Goal: Task Accomplishment & Management: Complete application form

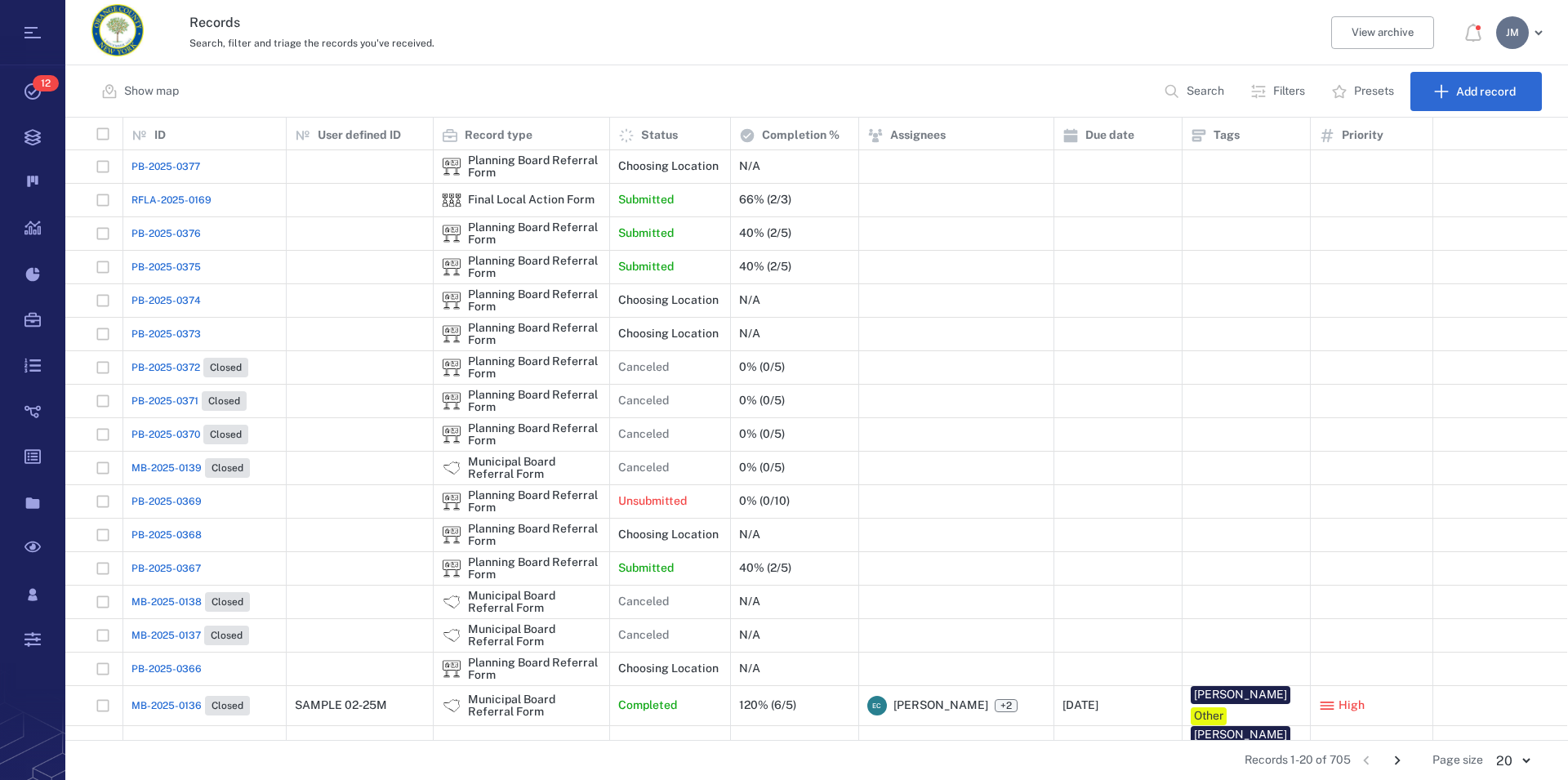
click at [973, 57] on div "Records Search, filter and triage the records you've received. View archive [PE…" at bounding box center [817, 33] width 1503 height 66
click at [1204, 98] on p "Search" at bounding box center [1206, 91] width 38 height 16
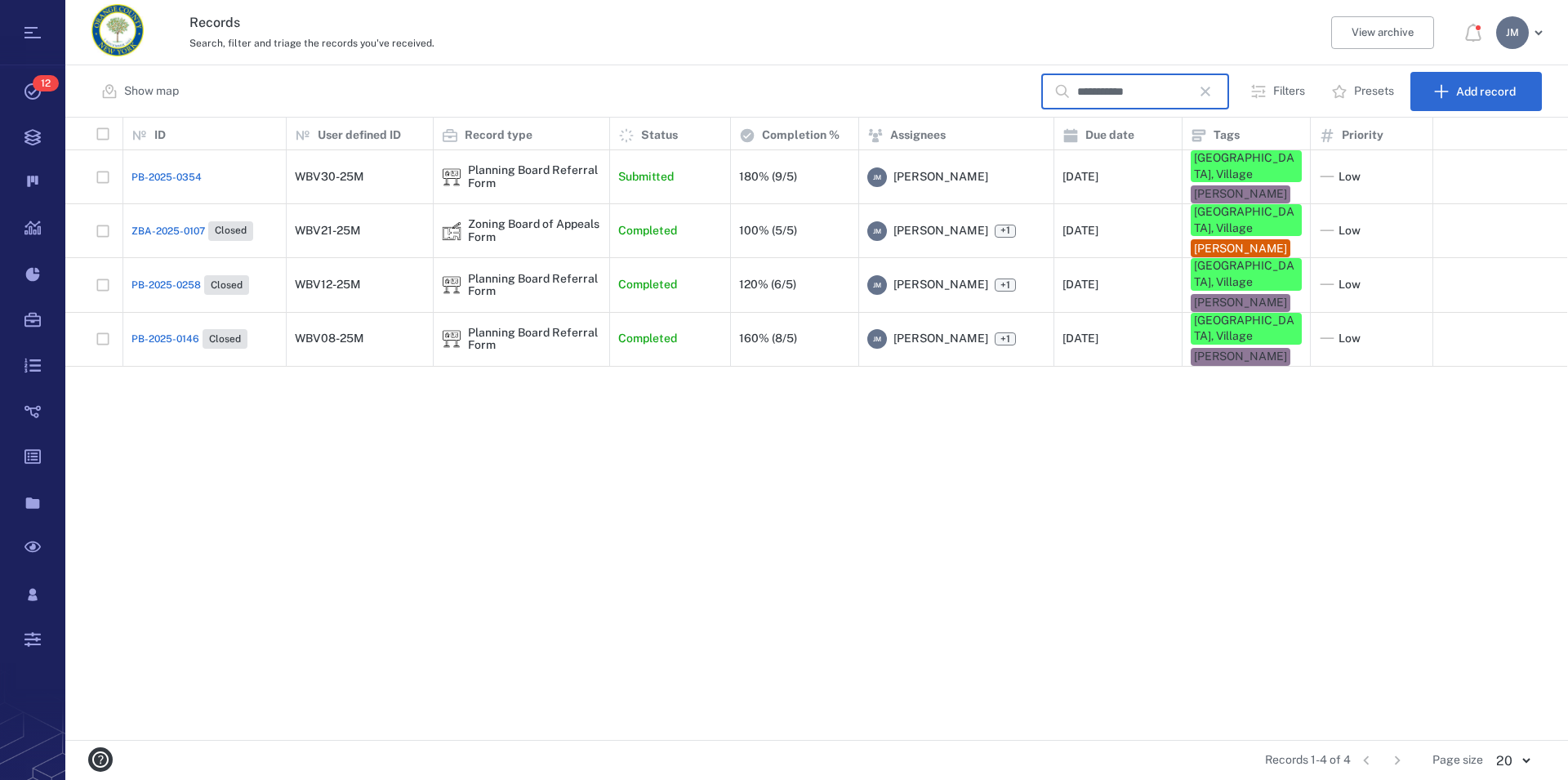
type input "**********"
click at [532, 165] on div "Planning Board Referral Form" at bounding box center [535, 177] width 133 height 25
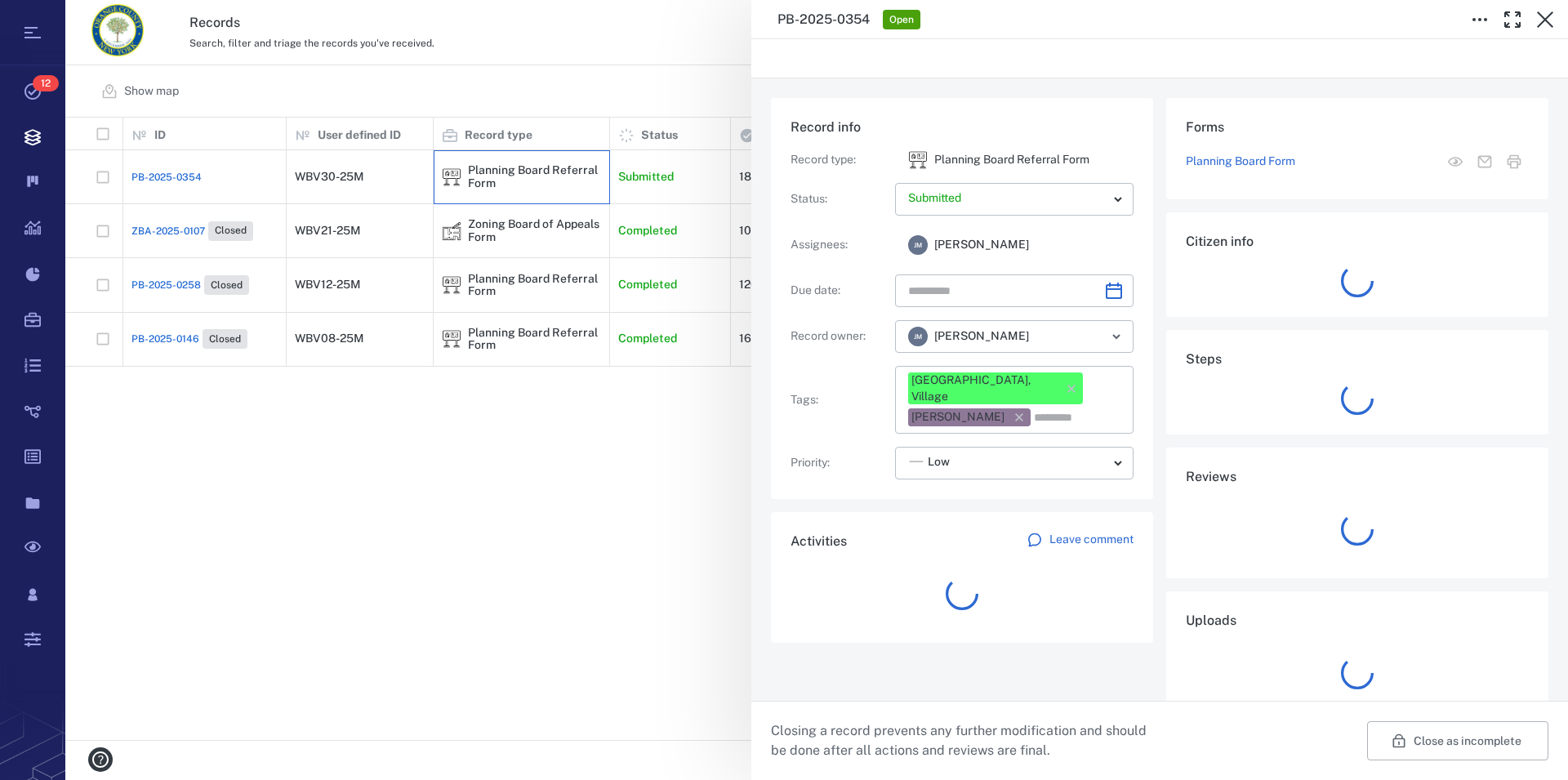
type input "**********"
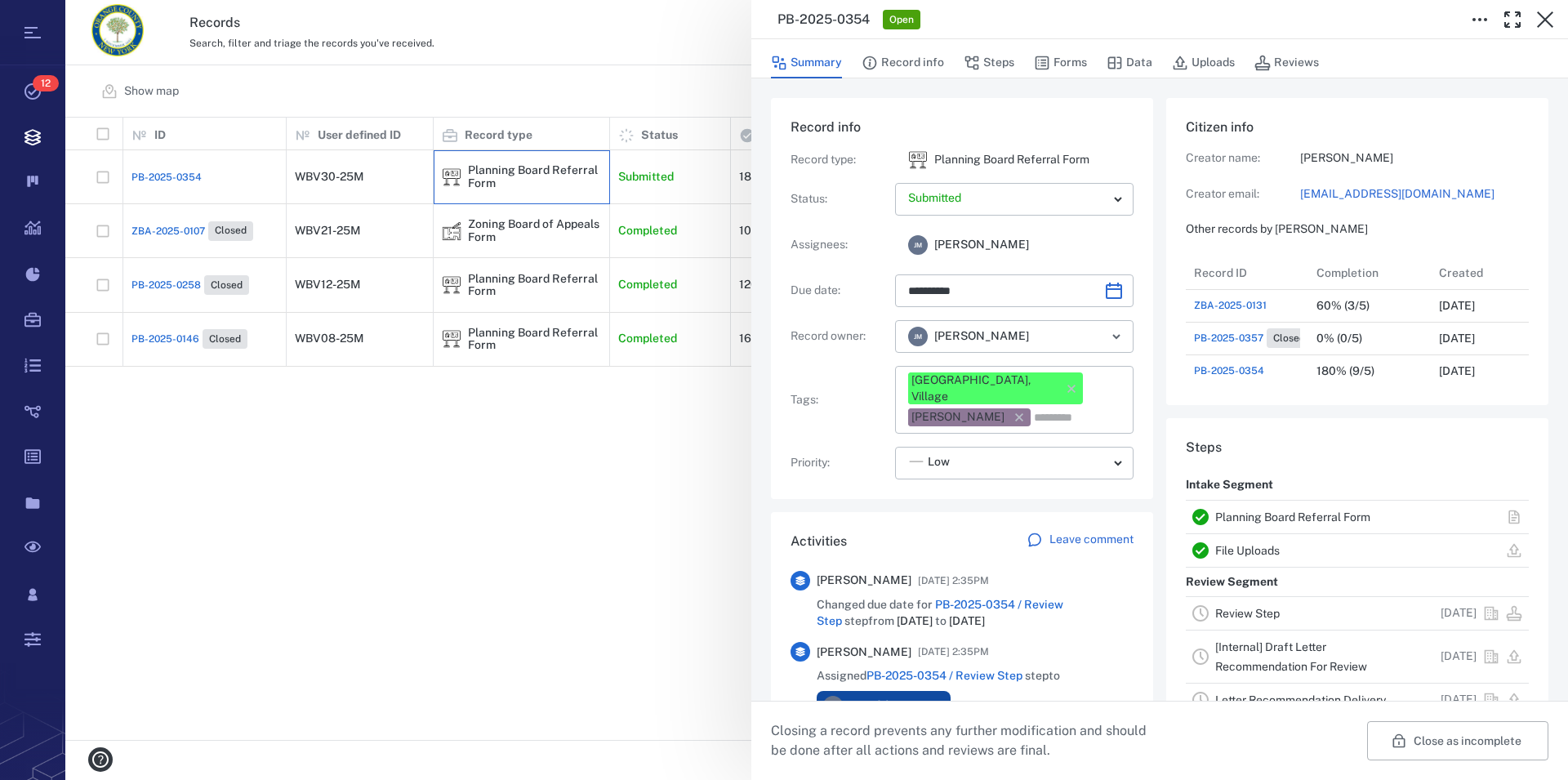
scroll to position [849, 309]
click at [1253, 552] on link "File Uploads" at bounding box center [1248, 551] width 65 height 13
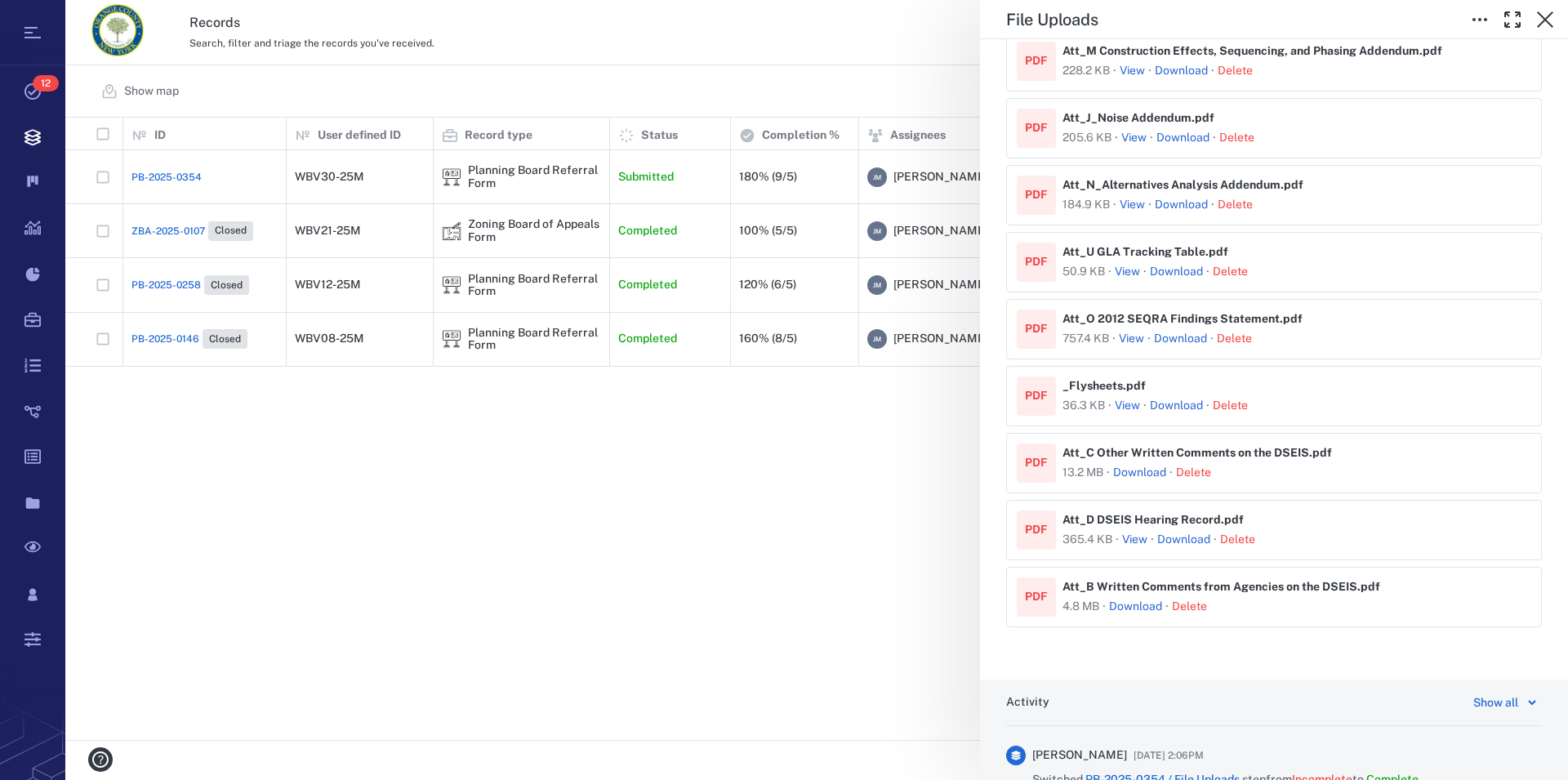
scroll to position [1583, 0]
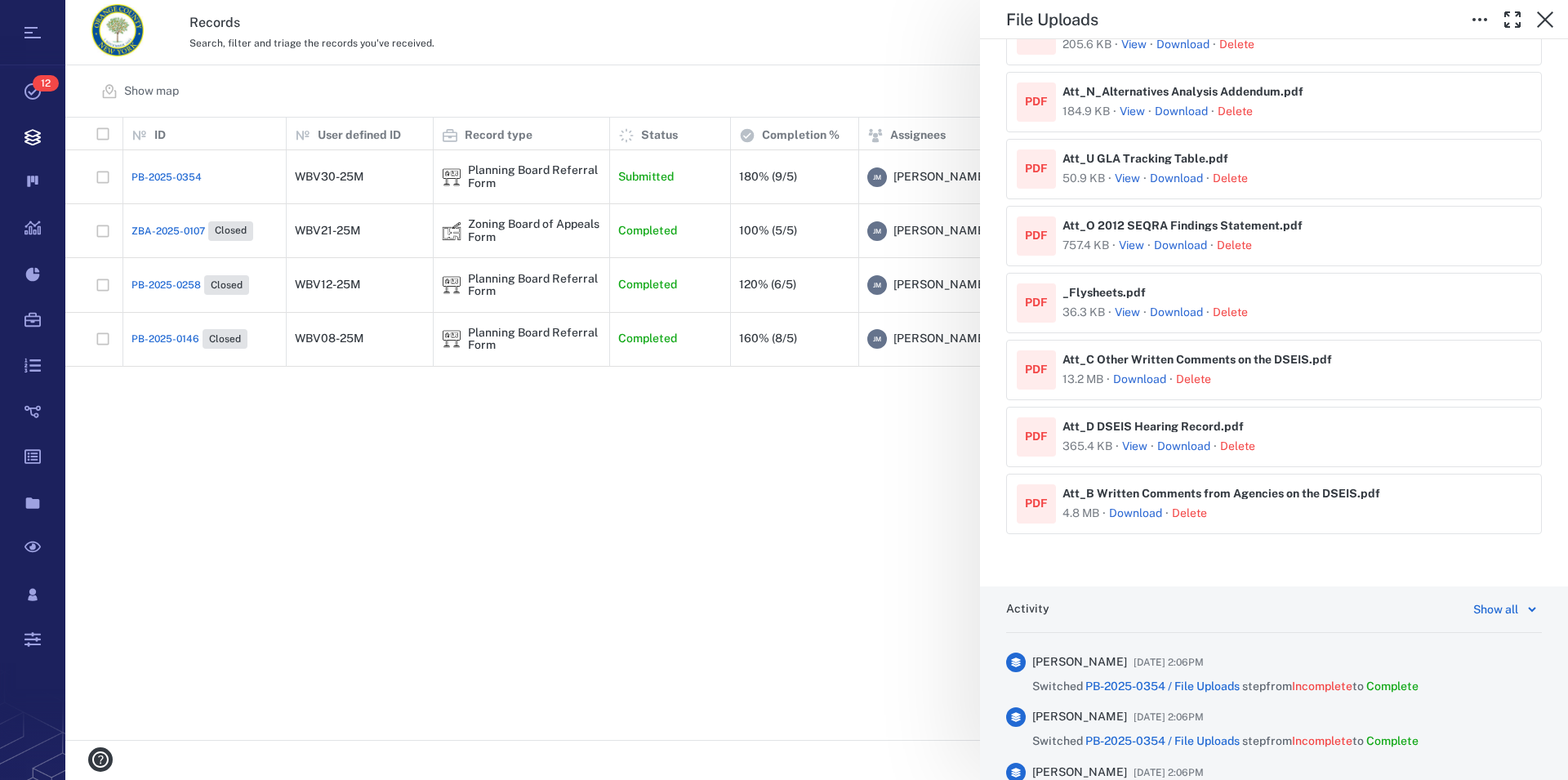
click at [1135, 520] on link "Download" at bounding box center [1135, 513] width 53 height 16
click at [1146, 515] on link "Download" at bounding box center [1135, 513] width 53 height 16
click at [1142, 385] on link "Download" at bounding box center [1139, 379] width 53 height 16
click at [1196, 453] on link "Download" at bounding box center [1184, 446] width 53 height 16
click at [1548, 18] on icon "button" at bounding box center [1545, 19] width 19 height 19
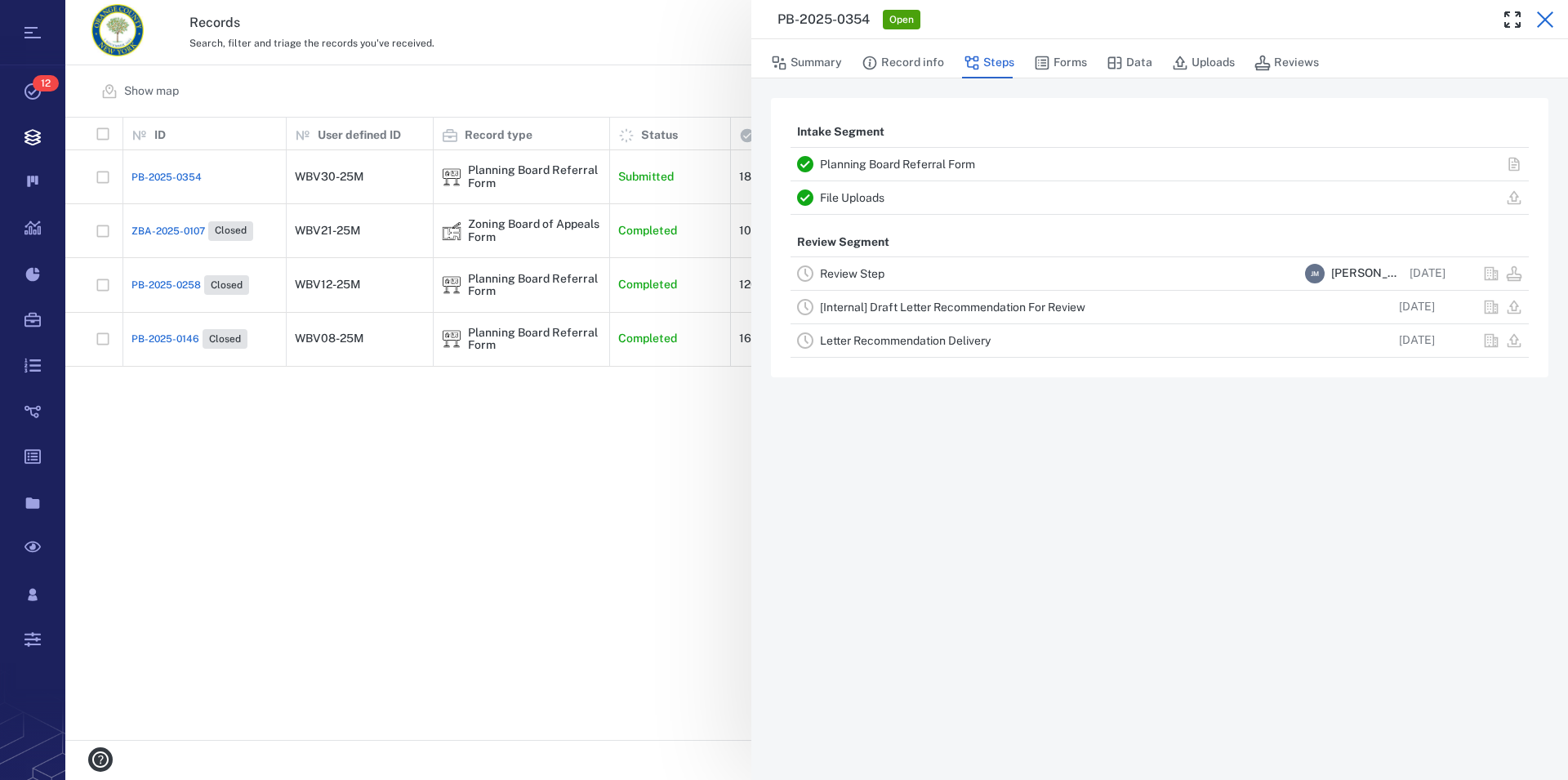
click at [1541, 16] on icon "button" at bounding box center [1544, 19] width 16 height 16
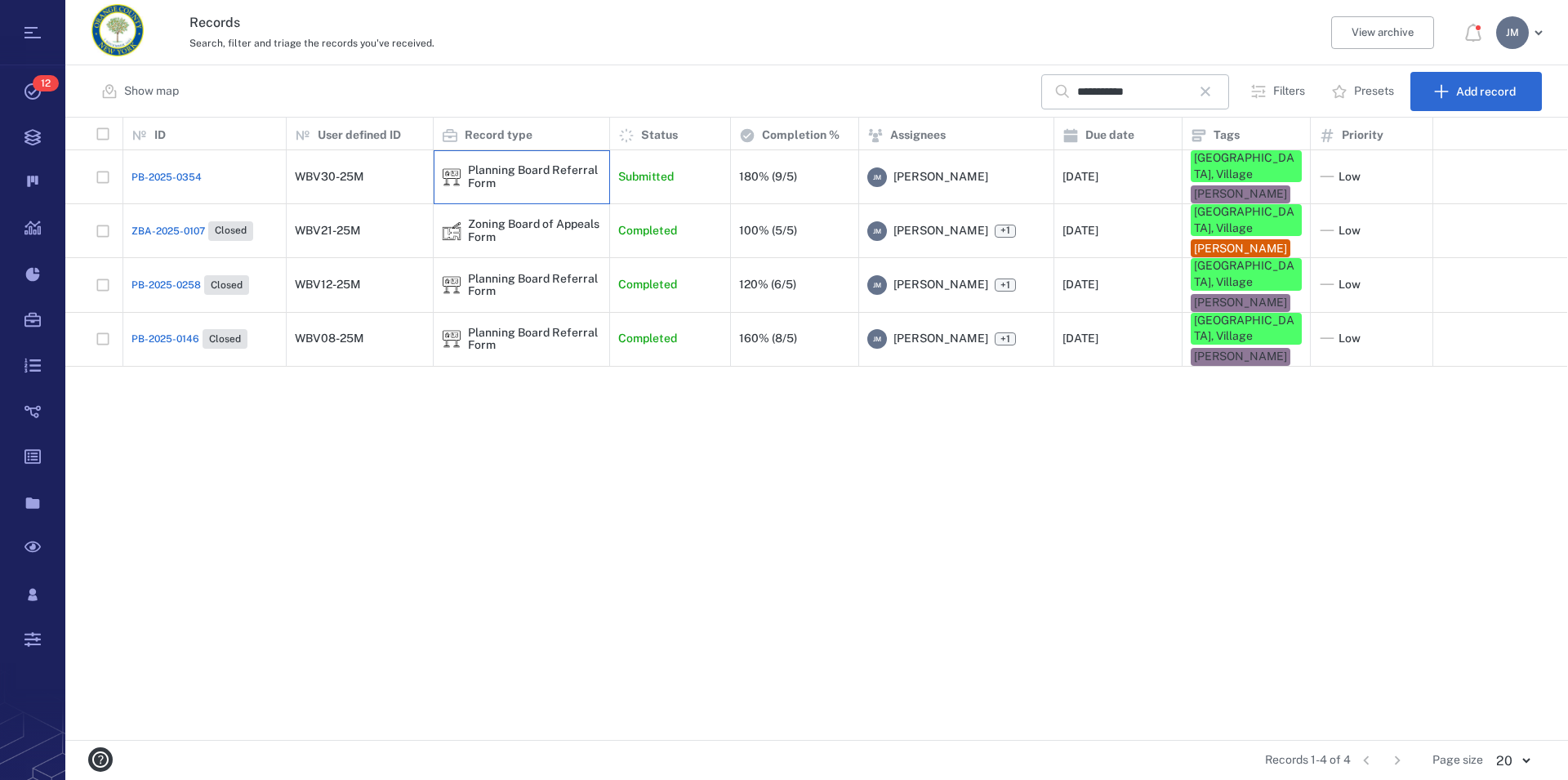
click at [493, 176] on div "Planning Board Referral Form" at bounding box center [535, 177] width 133 height 25
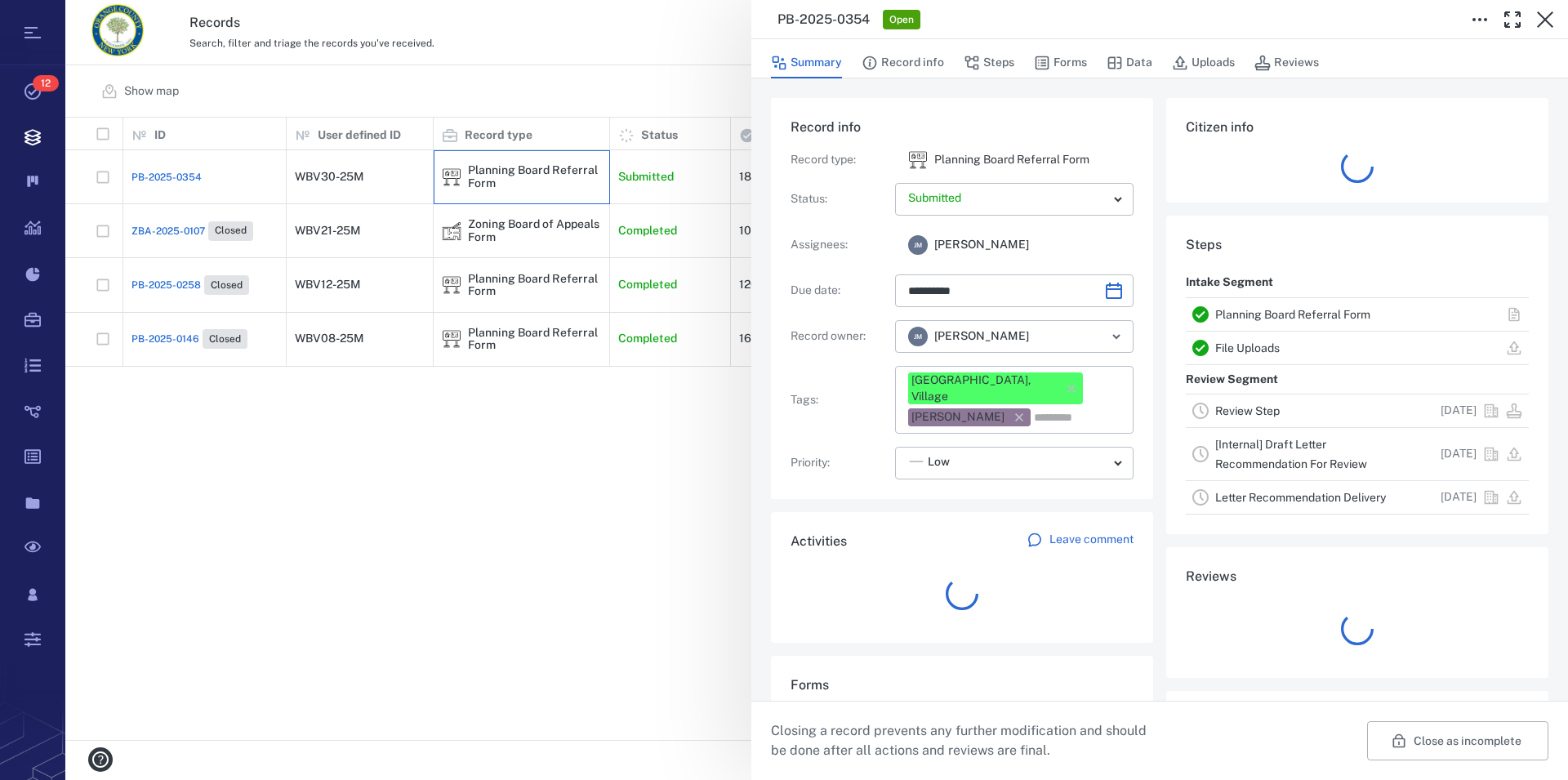
type input "**********"
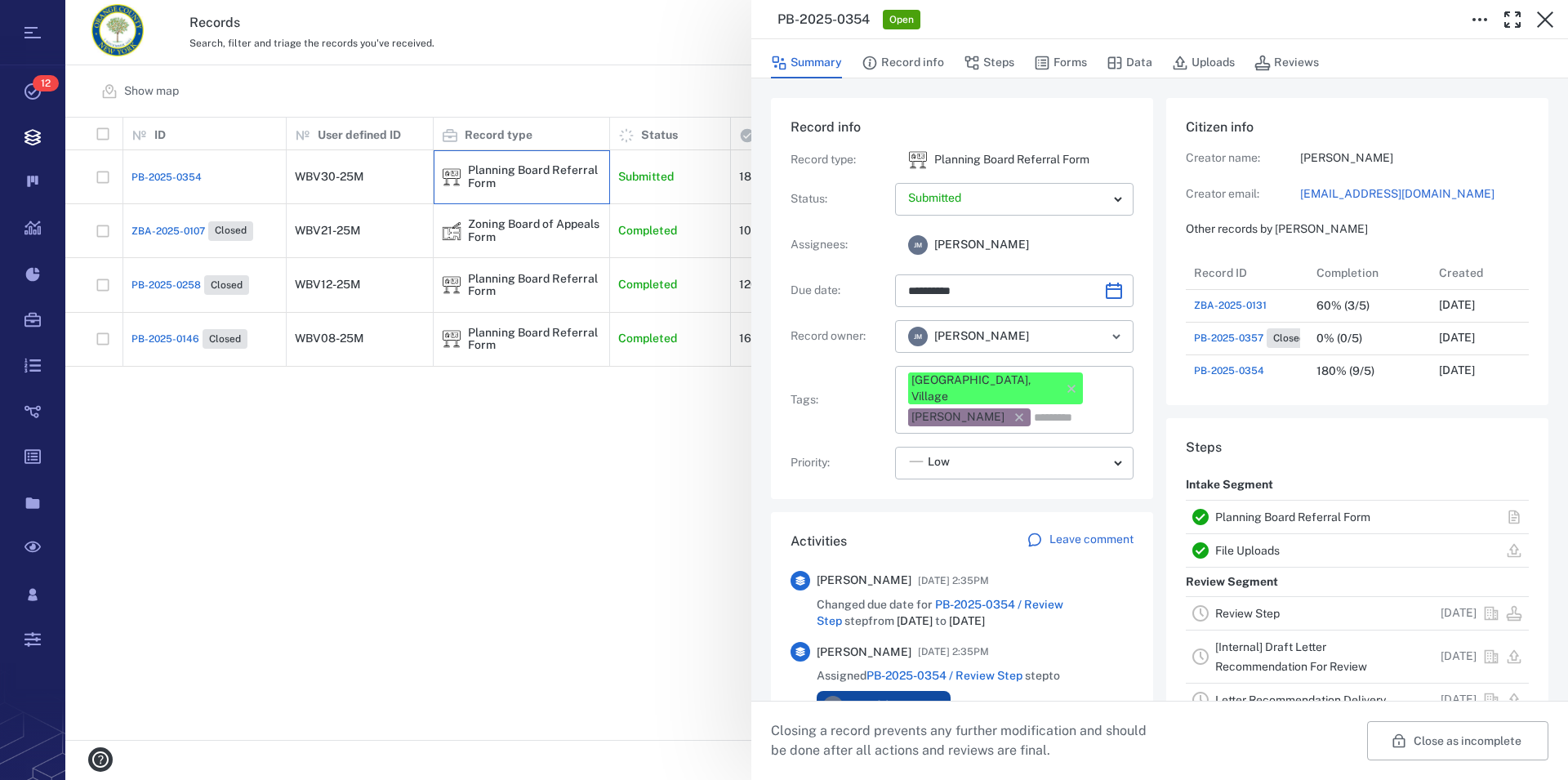
scroll to position [14, 14]
click at [1271, 519] on link "Planning Board Referral Form" at bounding box center [1293, 517] width 156 height 13
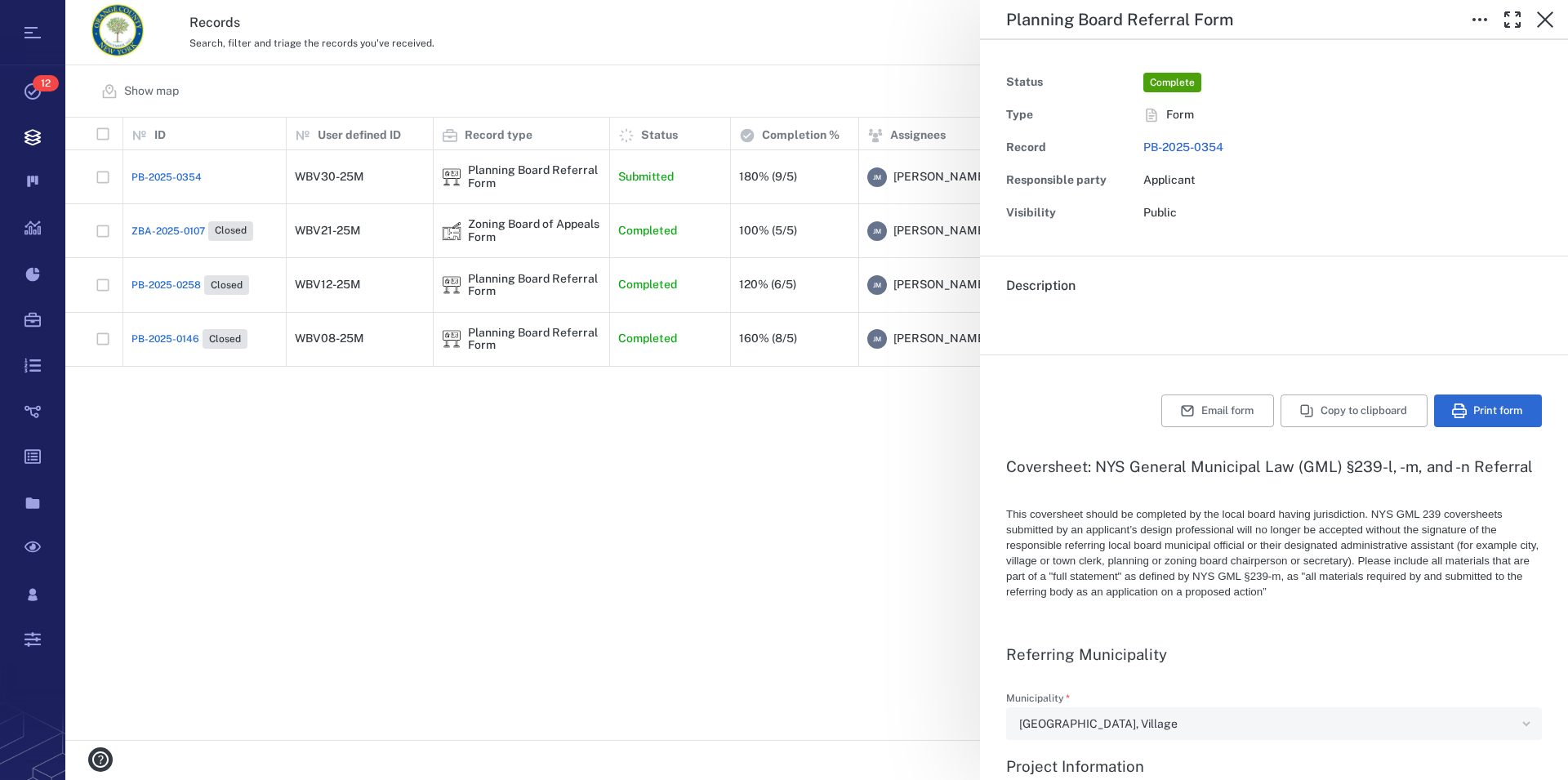
type textarea "*"
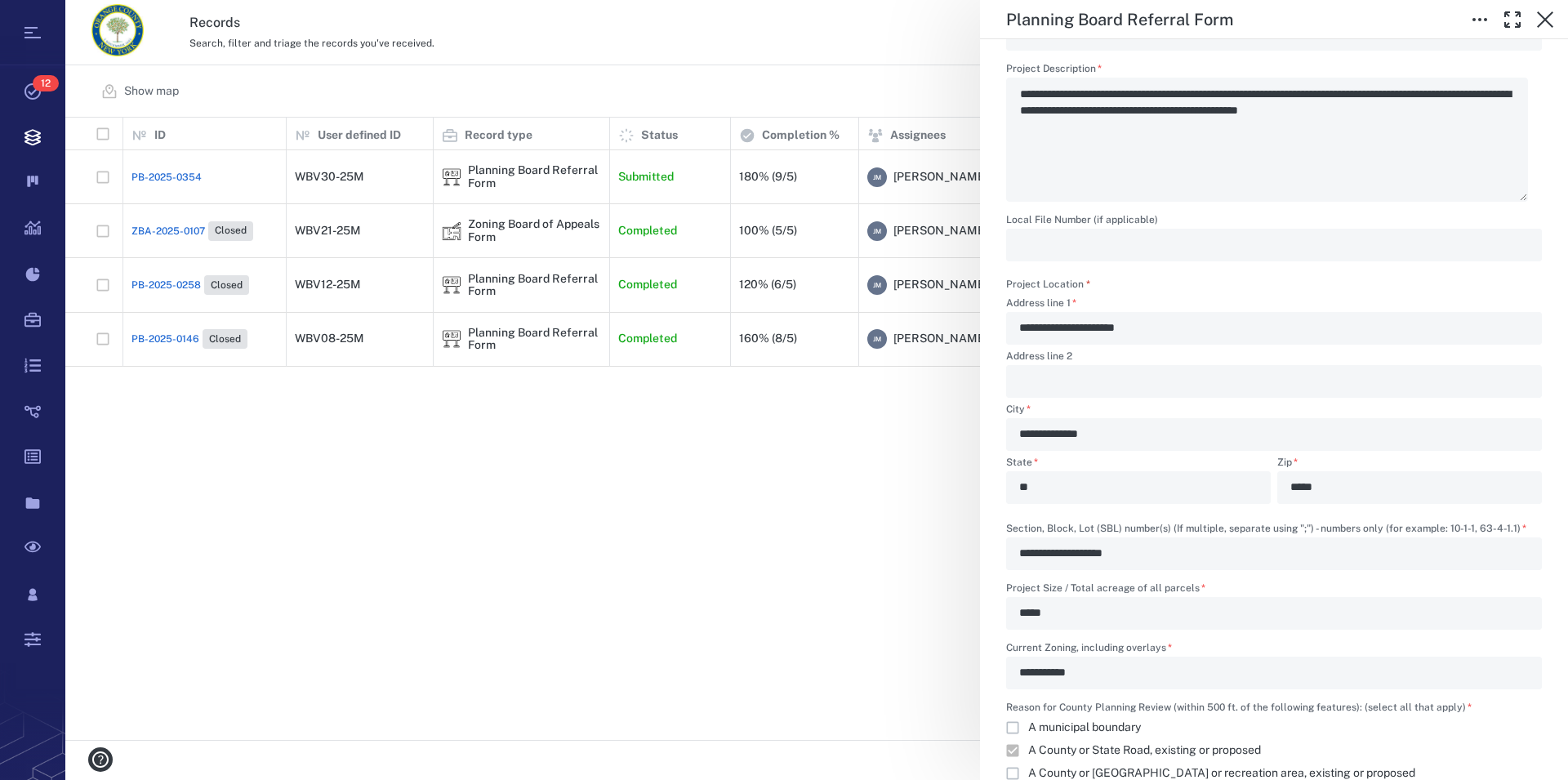
scroll to position [931, 0]
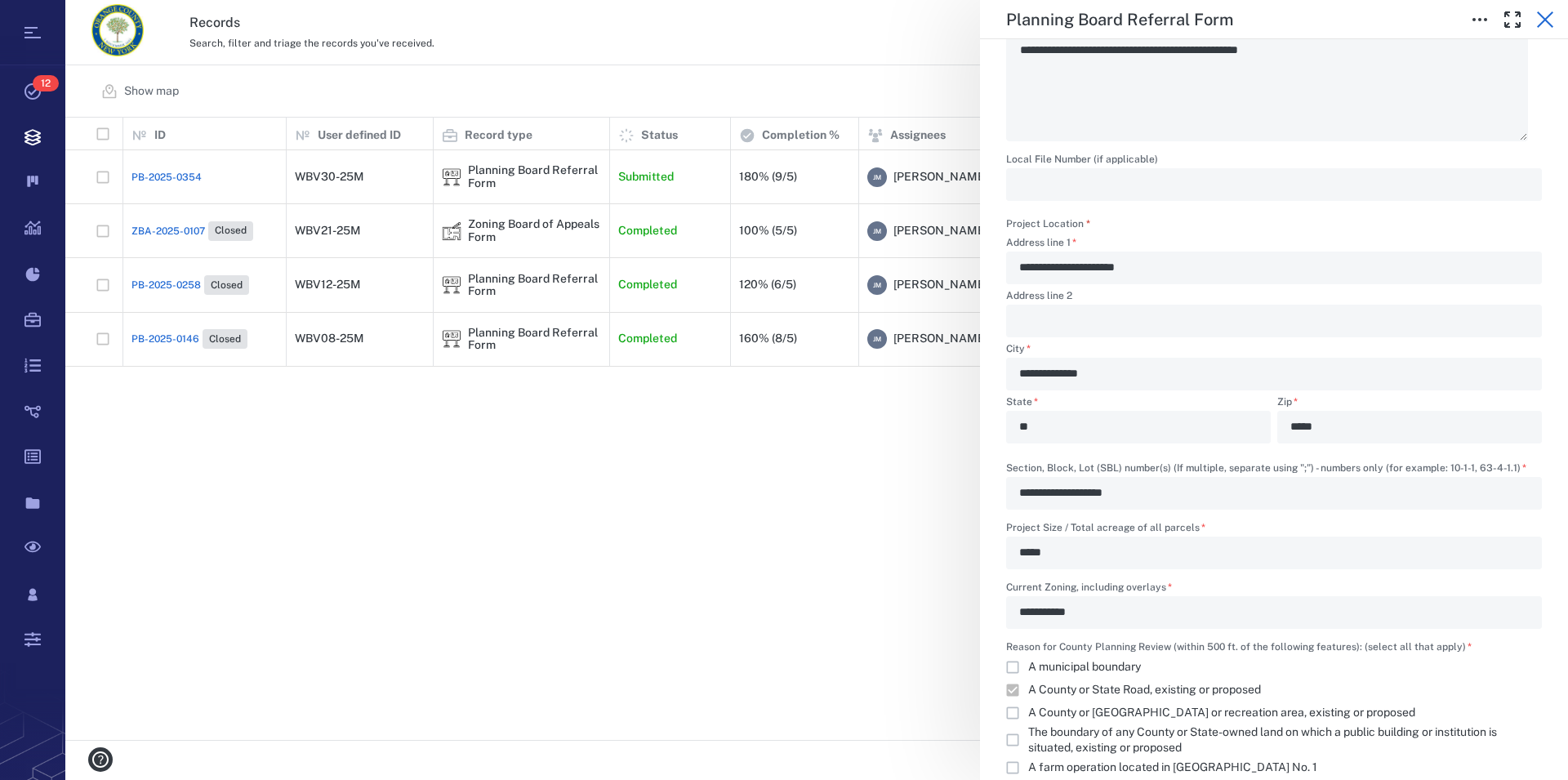
click at [1549, 24] on icon "button" at bounding box center [1544, 19] width 16 height 16
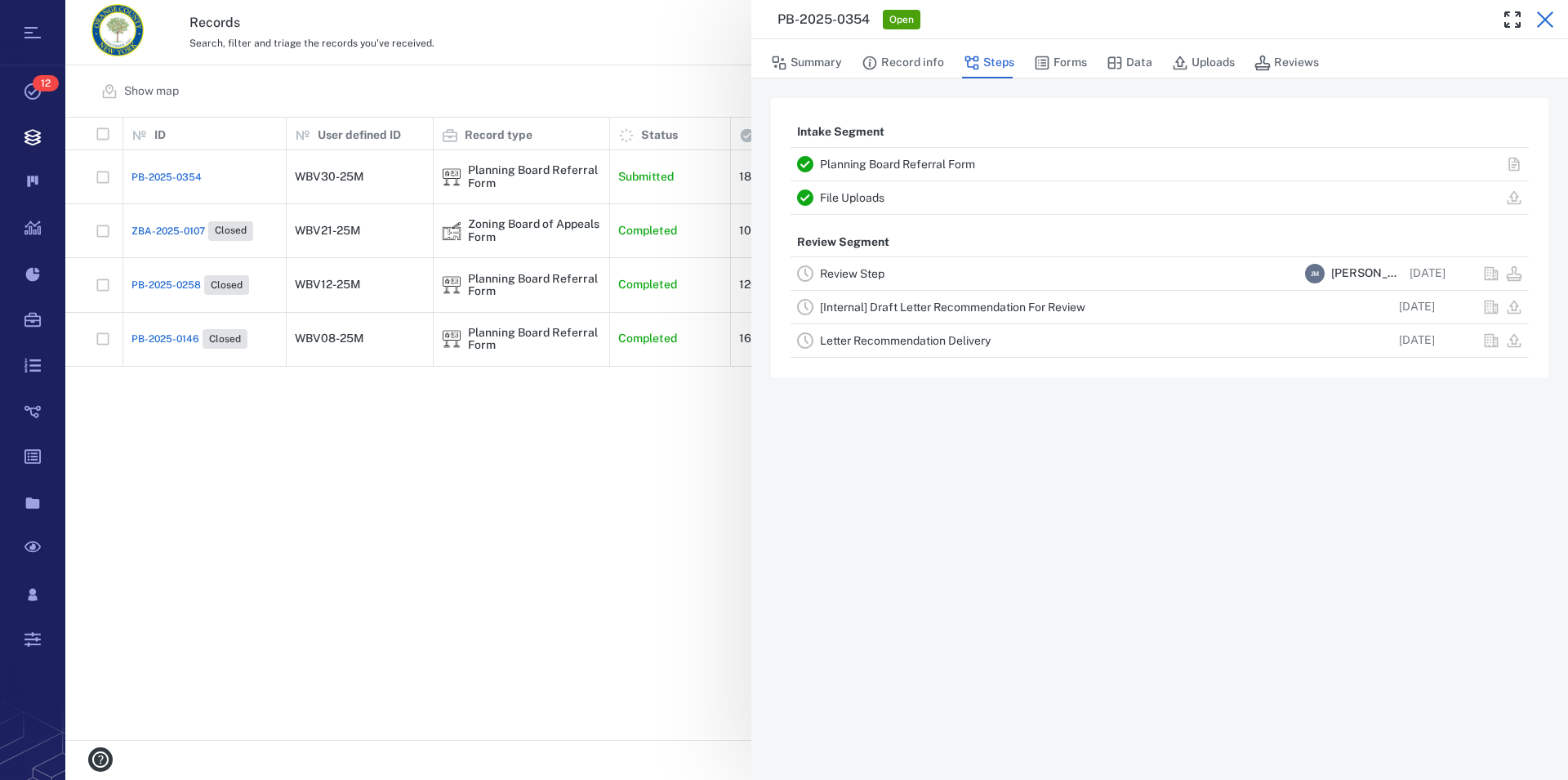
click at [1546, 23] on icon "button" at bounding box center [1545, 19] width 19 height 19
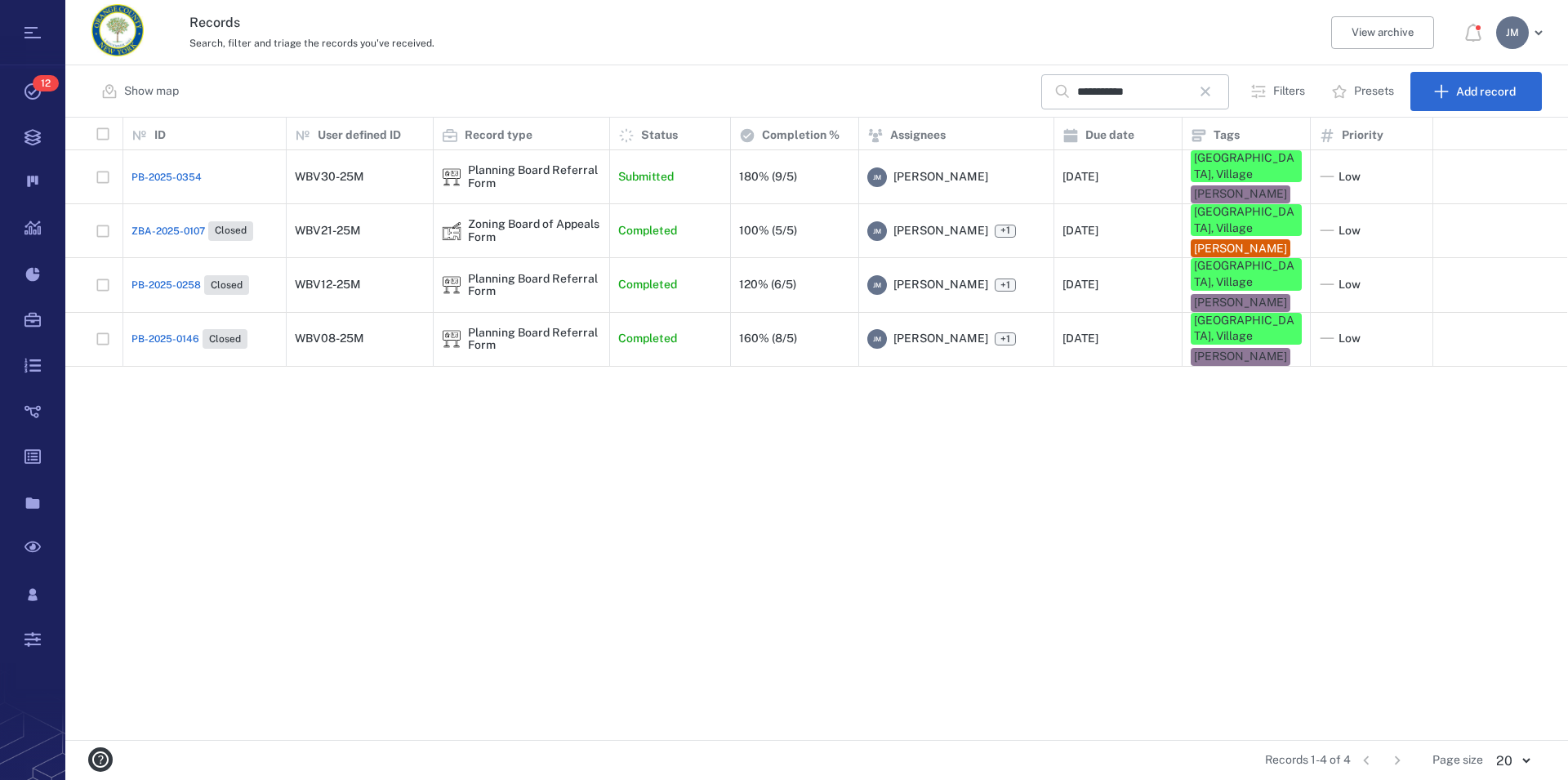
click at [1507, 41] on div "[PERSON_NAME]" at bounding box center [1513, 32] width 33 height 33
click at [1436, 148] on span "Log out" at bounding box center [1427, 141] width 40 height 16
